Goal: Navigation & Orientation: Find specific page/section

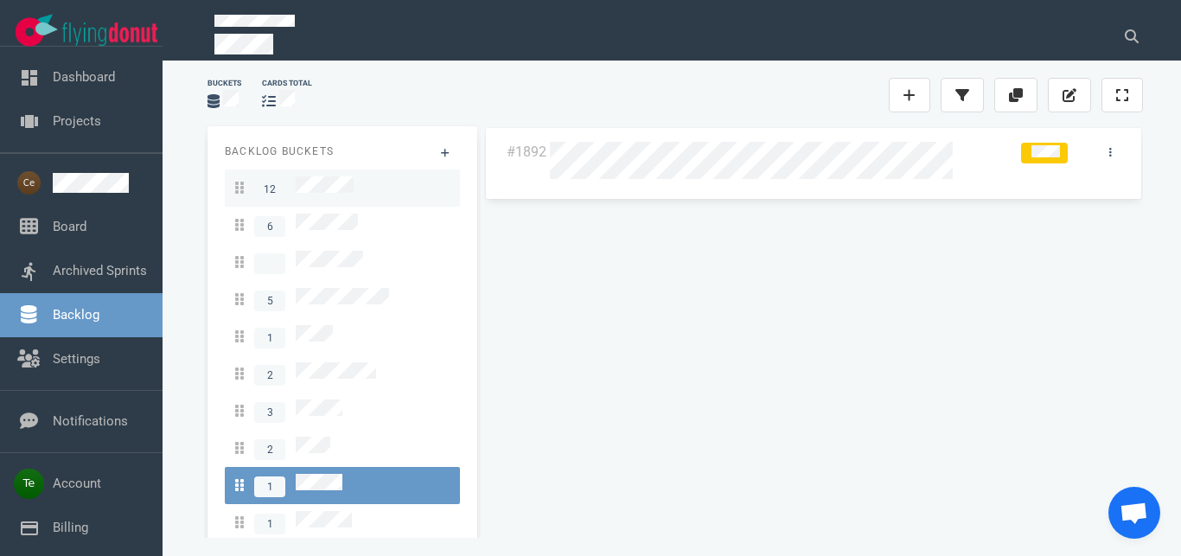
click at [343, 176] on span "12" at bounding box center [294, 187] width 118 height 23
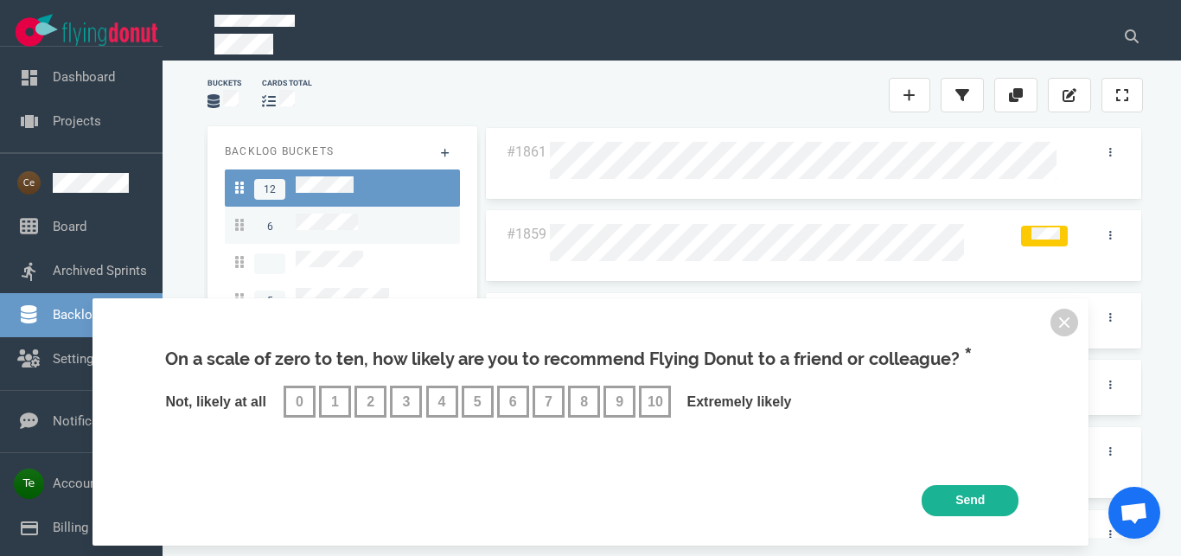
click at [363, 218] on div "6" at bounding box center [342, 225] width 214 height 23
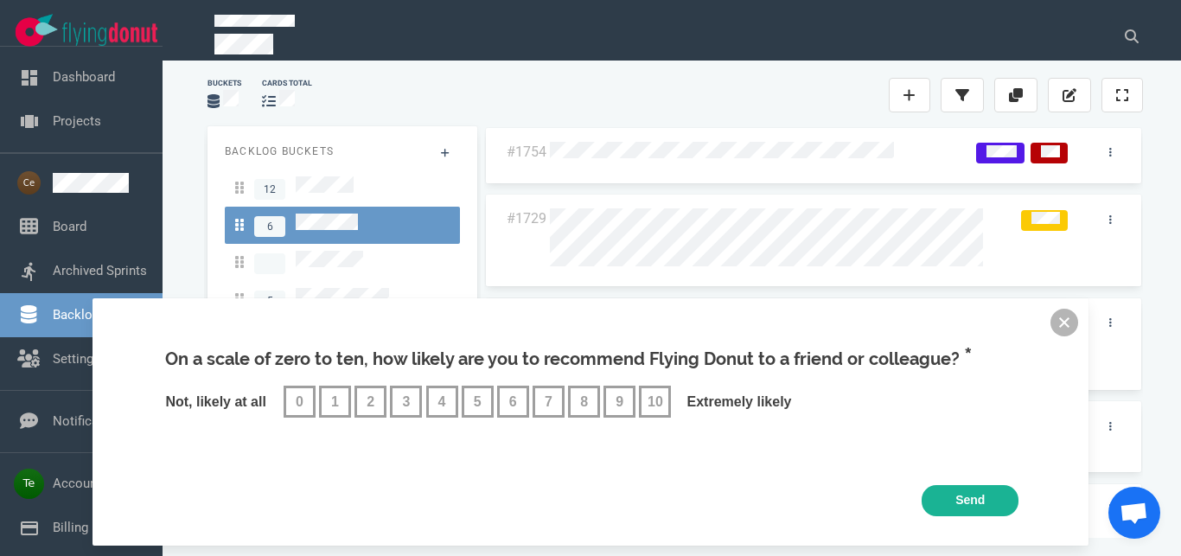
click at [1058, 324] on button at bounding box center [1064, 323] width 28 height 28
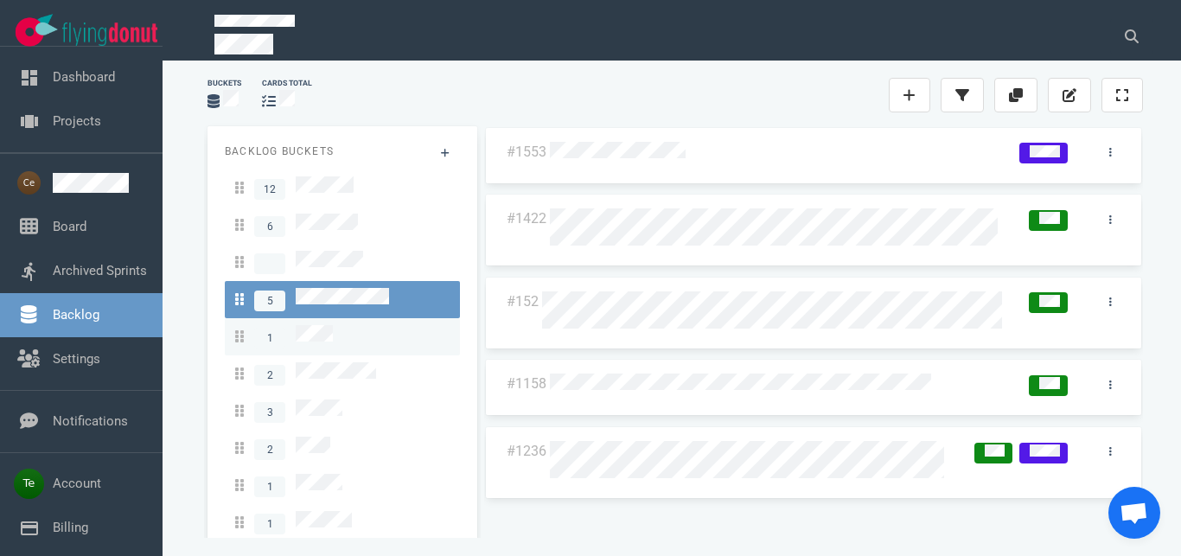
click at [347, 325] on div "1" at bounding box center [342, 336] width 214 height 23
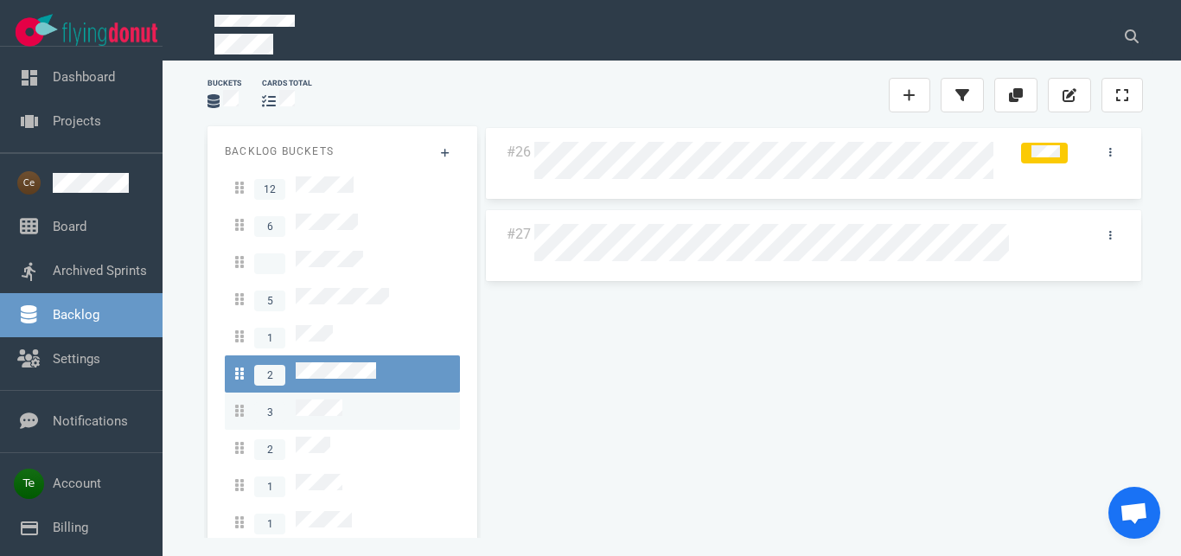
click at [334, 392] on link "3" at bounding box center [342, 410] width 235 height 37
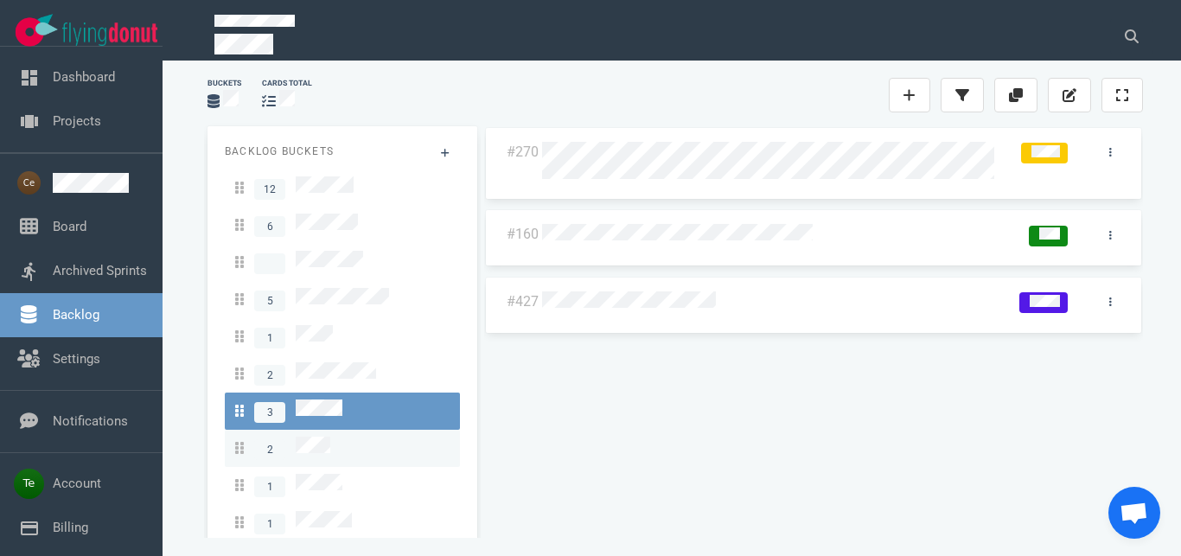
click at [335, 437] on div "2" at bounding box center [342, 448] width 214 height 23
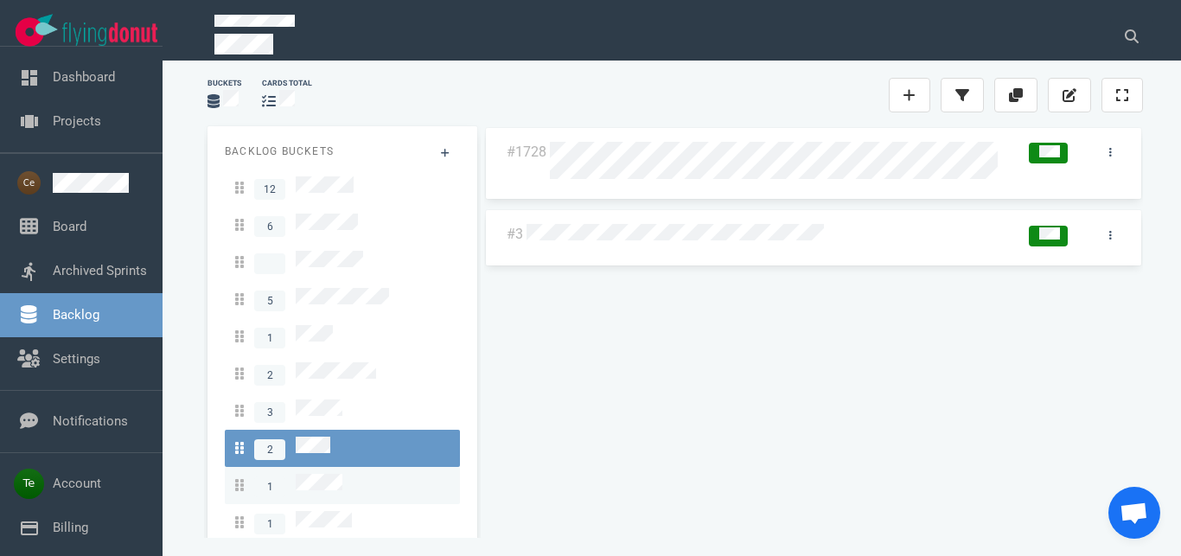
click at [347, 474] on div "1" at bounding box center [342, 485] width 214 height 23
